Goal: Complete application form: Complete application form

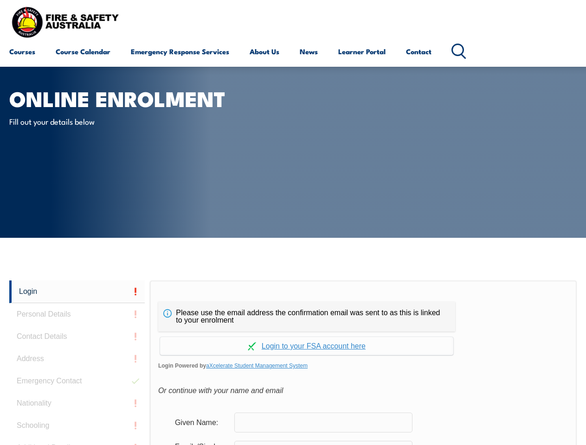
scroll to position [219, 0]
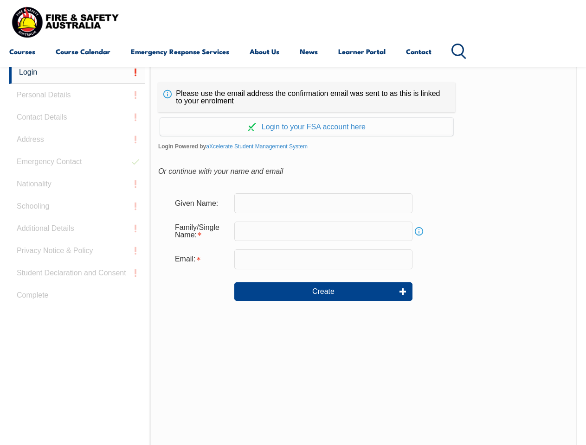
click at [293, 113] on div "Continue with Google Continue with Apple Continue with Facebook Continue with a…" at bounding box center [306, 124] width 297 height 24
click at [293, 253] on input "email" at bounding box center [323, 259] width 178 height 19
click at [77, 72] on link "Login" at bounding box center [76, 72] width 135 height 23
click at [77, 95] on div "Login Personal Details Contact Details Address Emergency Contact Nationality Sc…" at bounding box center [79, 292] width 141 height 463
click at [77, 117] on div "Login Personal Details Contact Details Address Emergency Contact Nationality Sc…" at bounding box center [79, 292] width 141 height 463
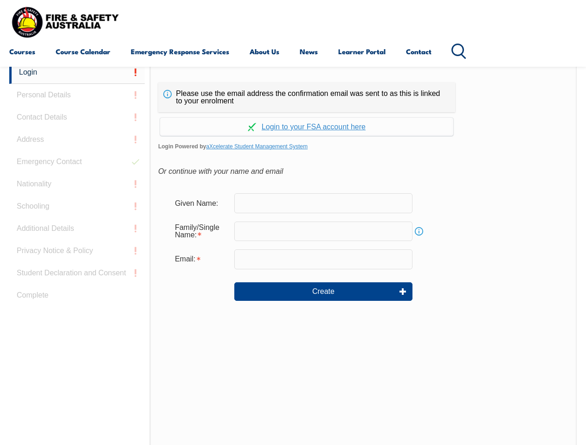
click at [77, 140] on div "Login Personal Details Contact Details Address Emergency Contact Nationality Sc…" at bounding box center [79, 292] width 141 height 463
click at [77, 162] on div "Login Personal Details Contact Details Address Emergency Contact Nationality Sc…" at bounding box center [79, 292] width 141 height 463
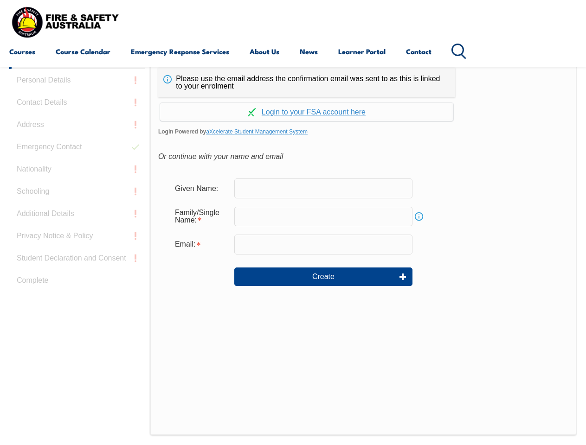
click at [77, 184] on div "Login Personal Details Contact Details Address Emergency Contact Nationality Sc…" at bounding box center [79, 277] width 141 height 463
click at [77, 206] on div "Login Personal Details Contact Details Address Emergency Contact Nationality Sc…" at bounding box center [79, 277] width 141 height 463
click at [77, 229] on div "Login Personal Details Contact Details Address Emergency Contact Nationality Sc…" at bounding box center [79, 277] width 141 height 463
